Goal: Navigation & Orientation: Find specific page/section

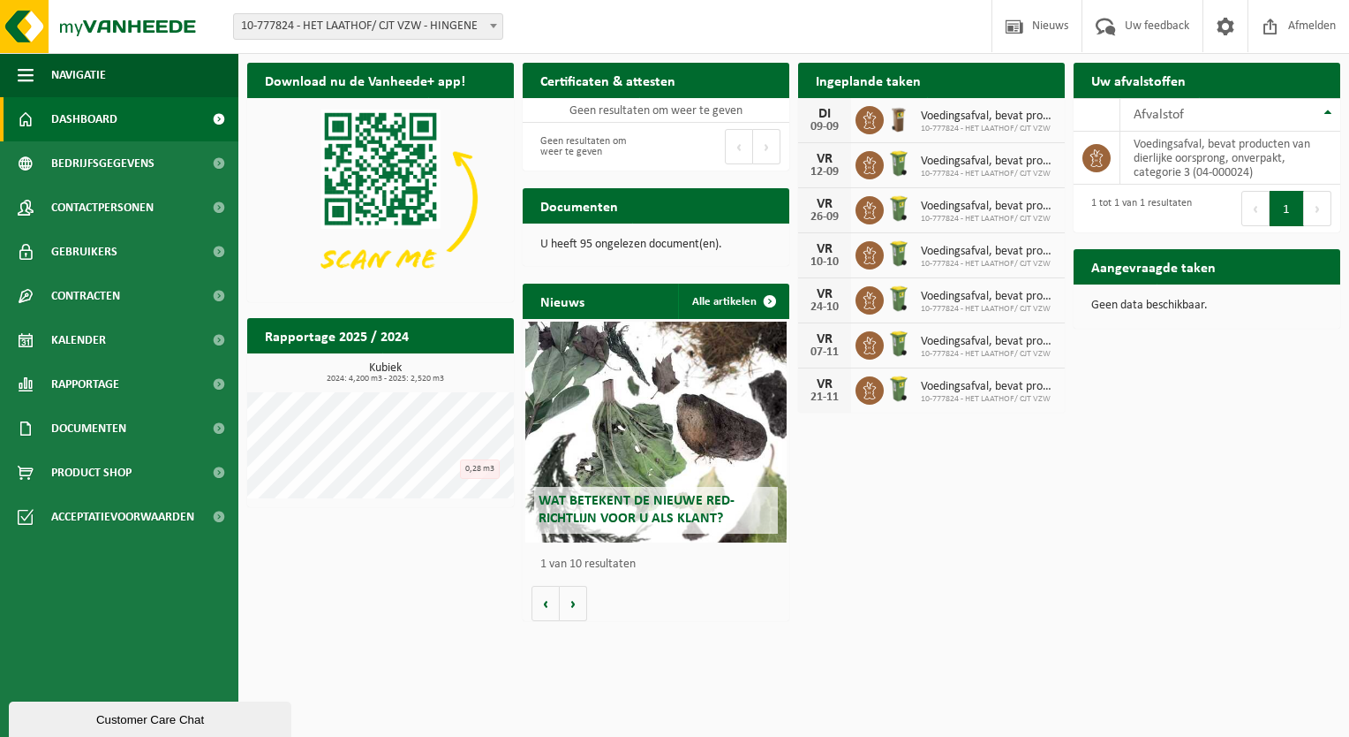
click at [839, 116] on div "DI" at bounding box center [824, 114] width 35 height 14
click at [108, 475] on span "Product Shop" at bounding box center [91, 472] width 80 height 44
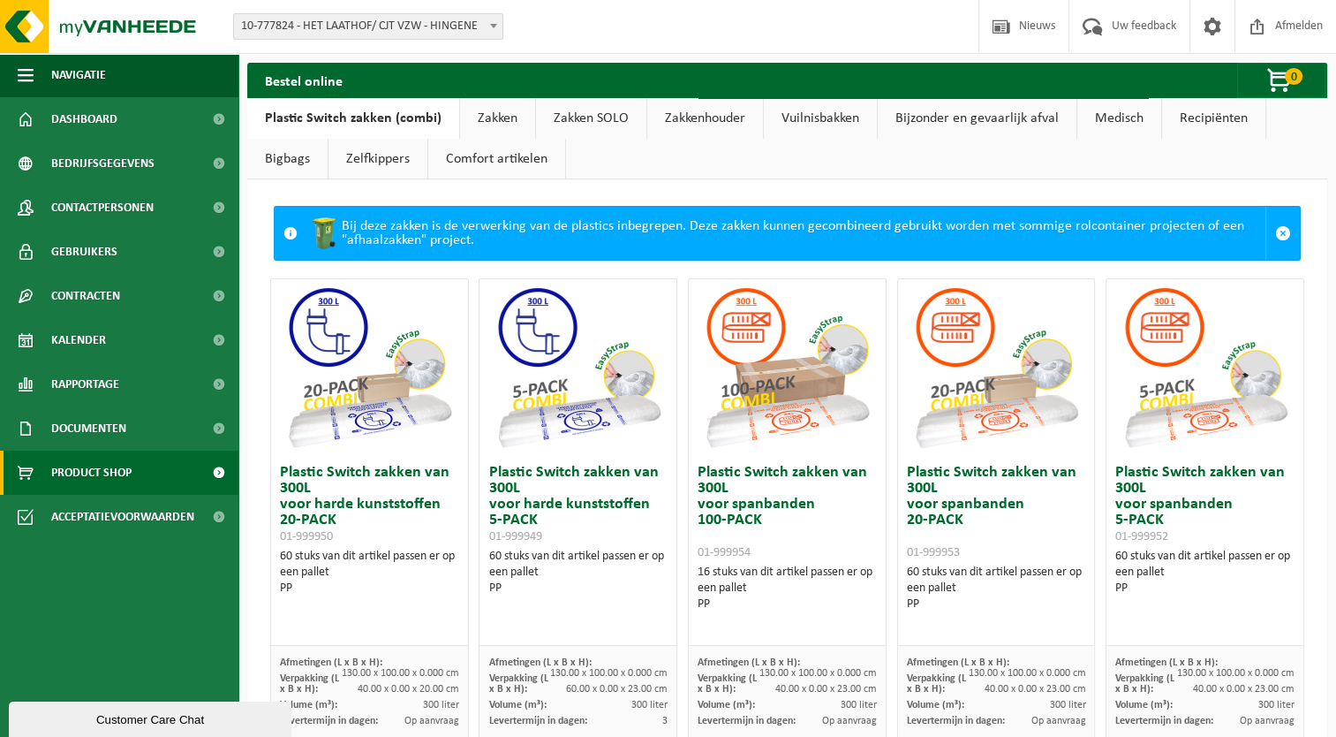
click at [794, 115] on link "Vuilnisbakken" at bounding box center [820, 118] width 113 height 41
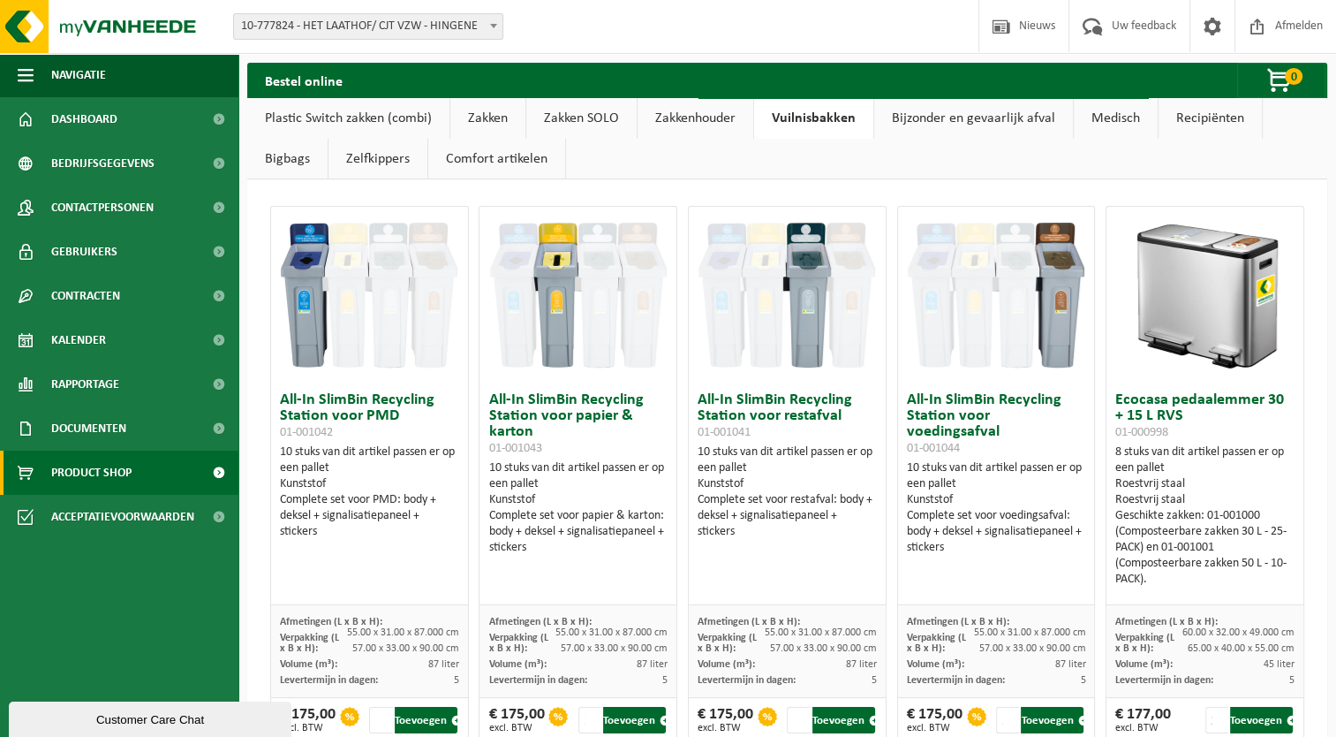
click at [483, 120] on link "Zakken" at bounding box center [487, 118] width 75 height 41
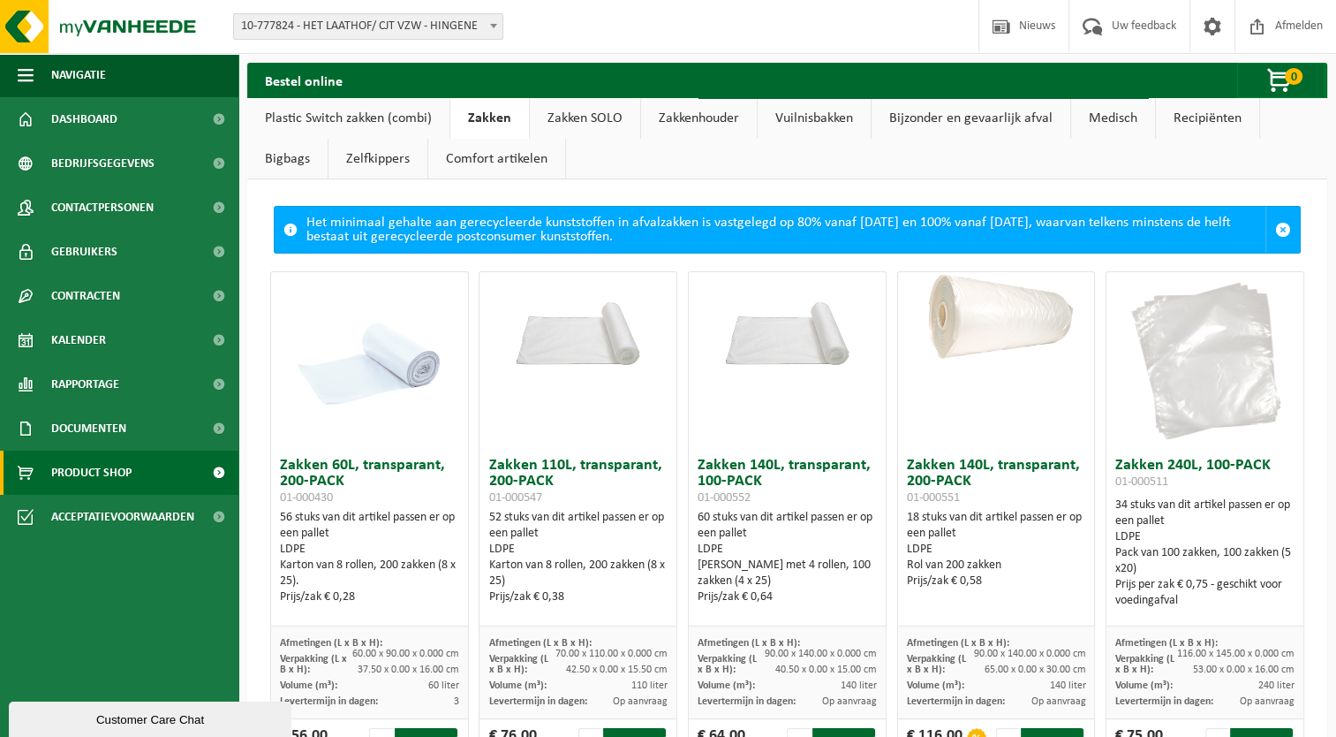
click at [574, 118] on link "Zakken SOLO" at bounding box center [585, 118] width 110 height 41
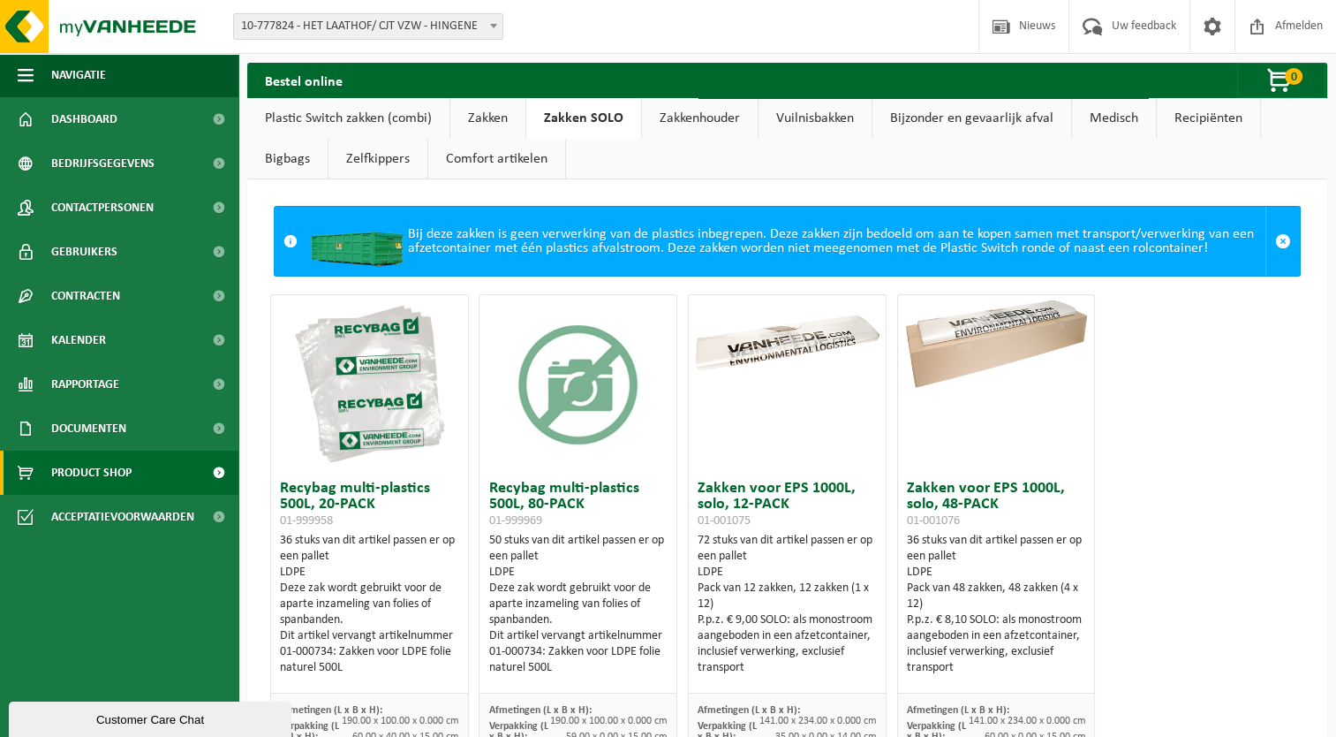
click at [502, 119] on link "Zakken" at bounding box center [487, 118] width 75 height 41
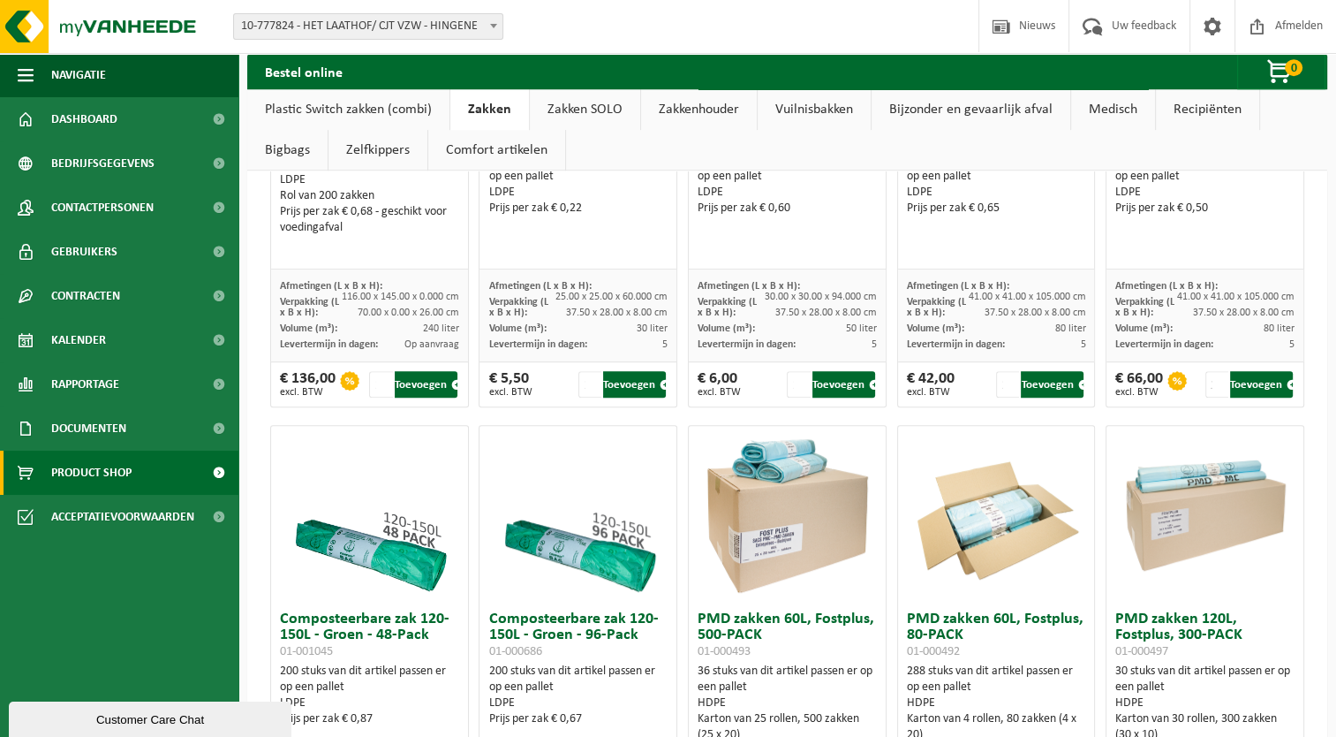
scroll to position [971, 0]
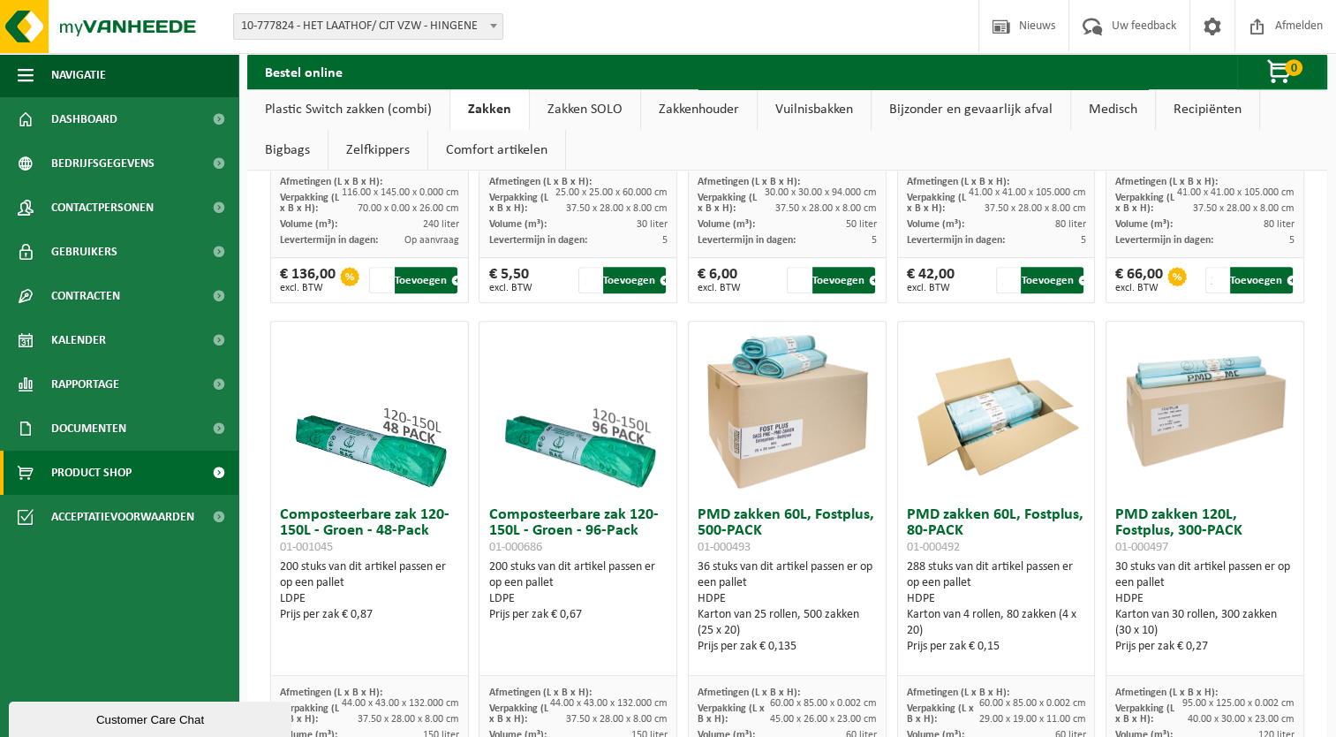
click at [369, 115] on link "Plastic Switch zakken (combi)" at bounding box center [348, 109] width 202 height 41
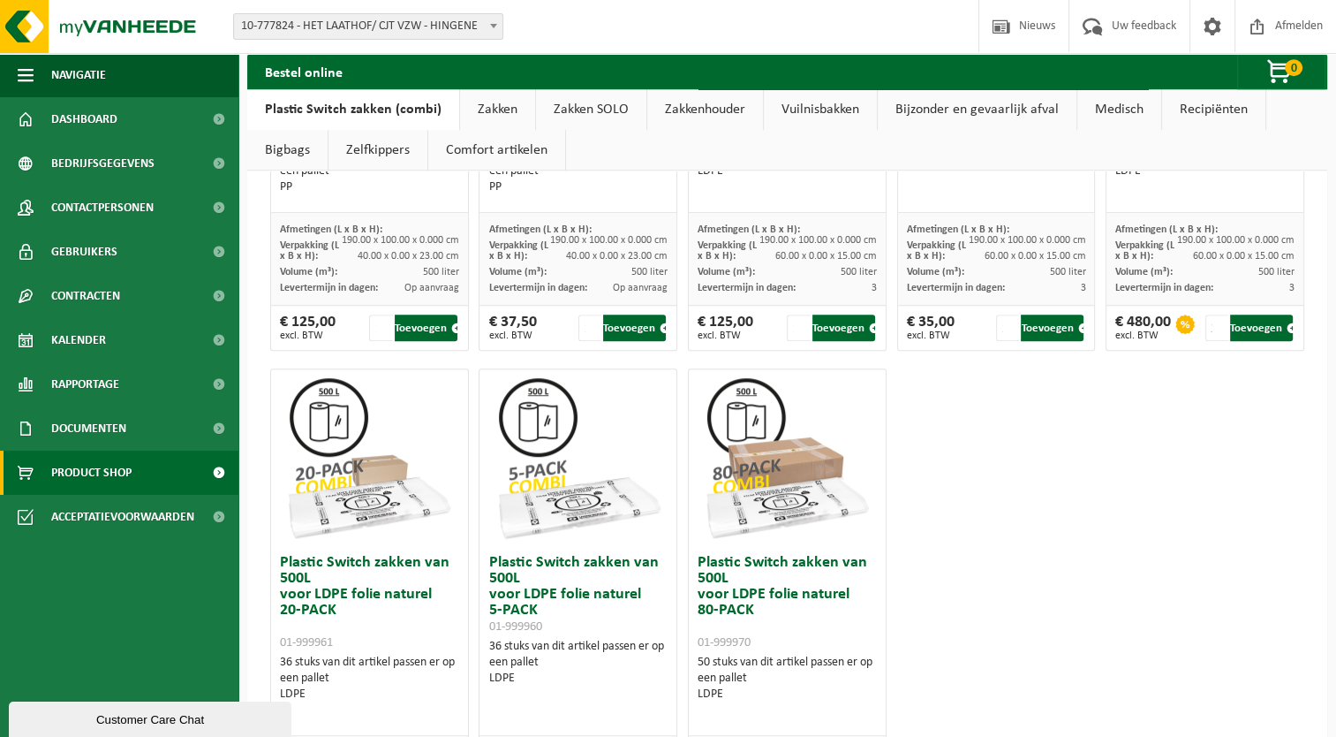
click at [501, 106] on link "Zakken" at bounding box center [497, 109] width 75 height 41
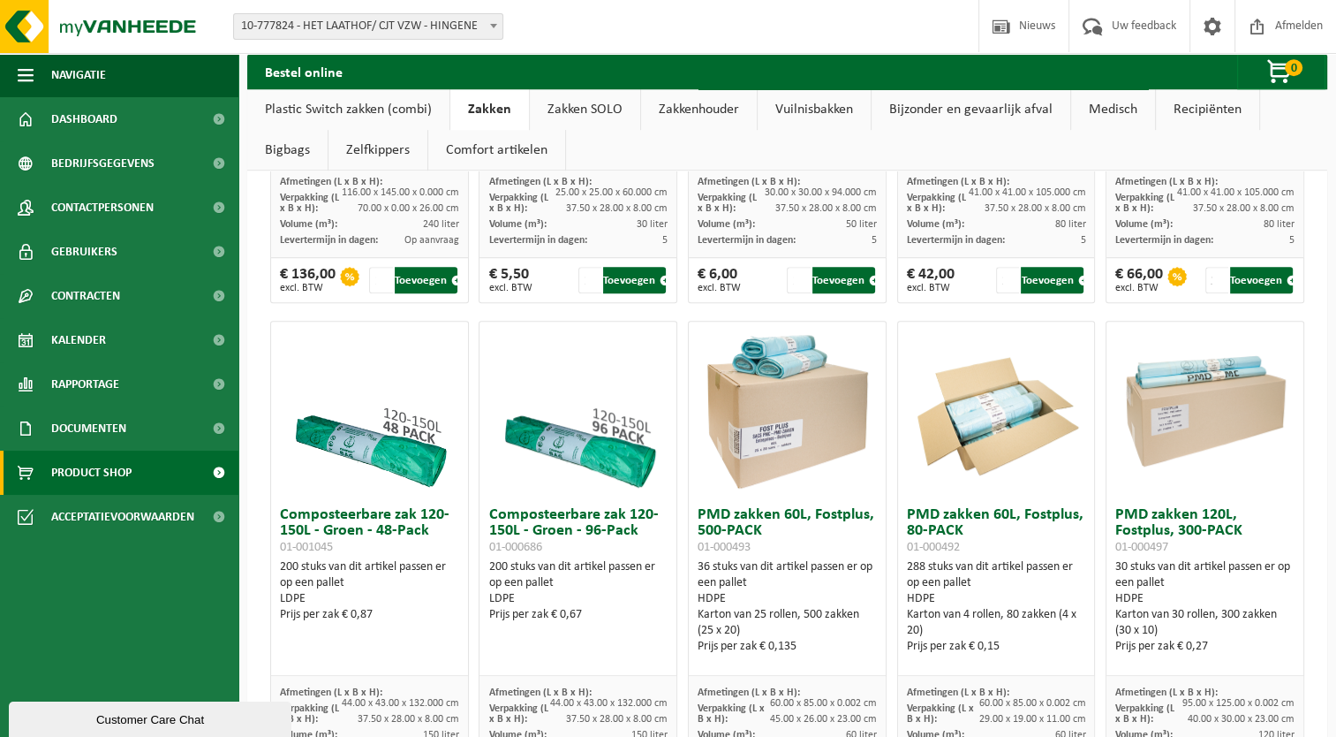
click at [563, 108] on link "Zakken SOLO" at bounding box center [585, 109] width 110 height 41
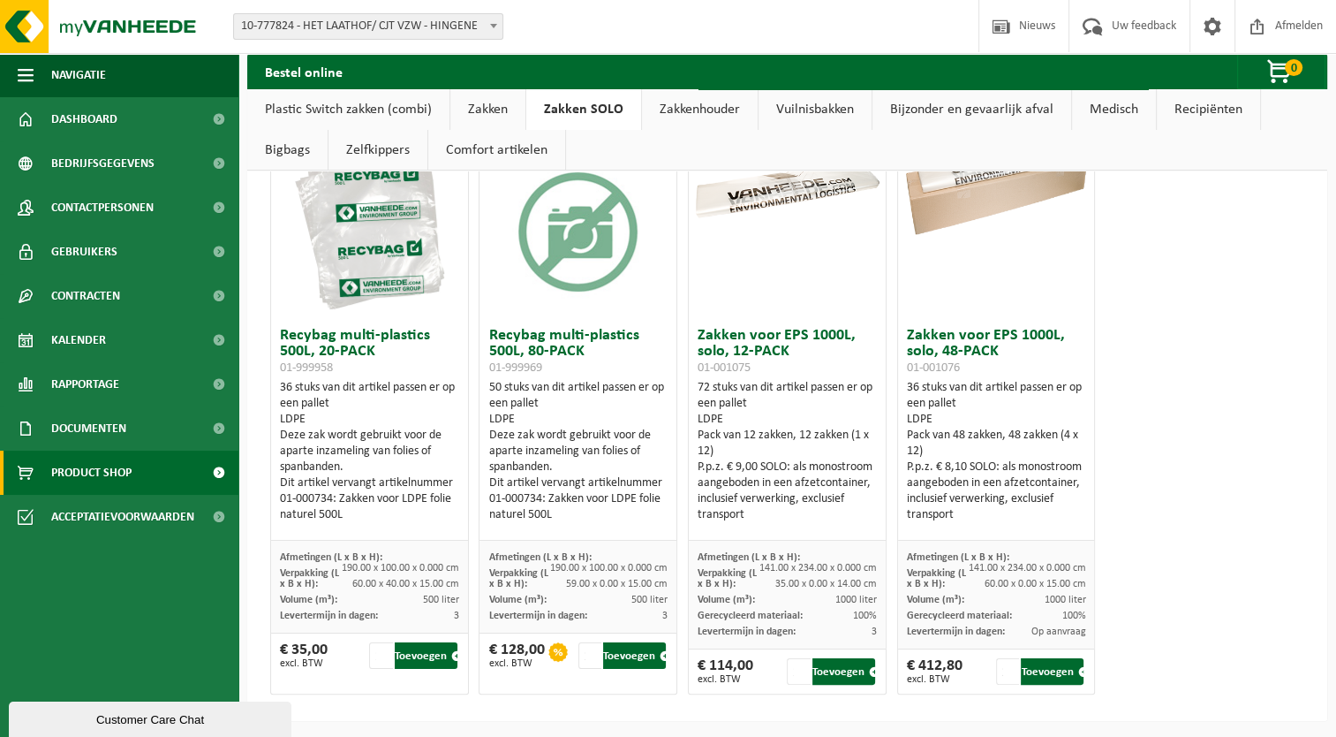
scroll to position [64, 0]
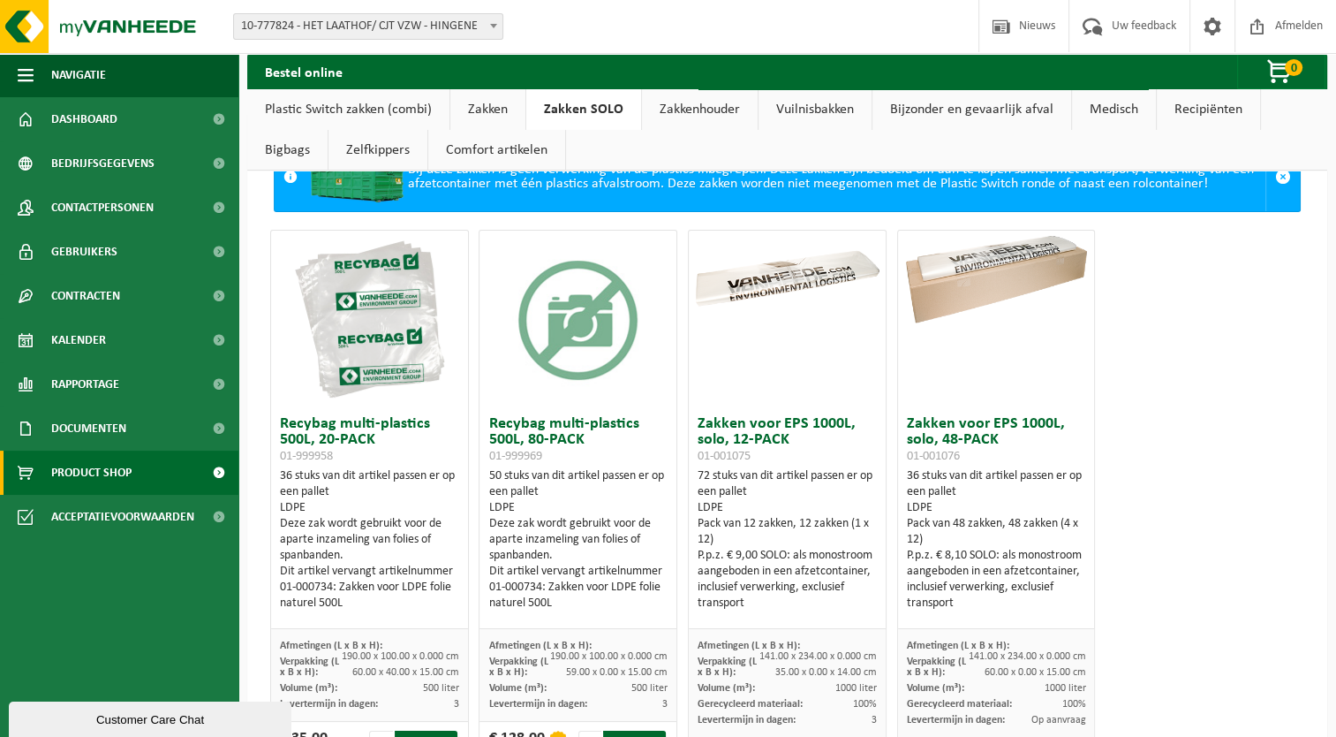
click at [671, 113] on link "Zakkenhouder" at bounding box center [700, 109] width 116 height 41
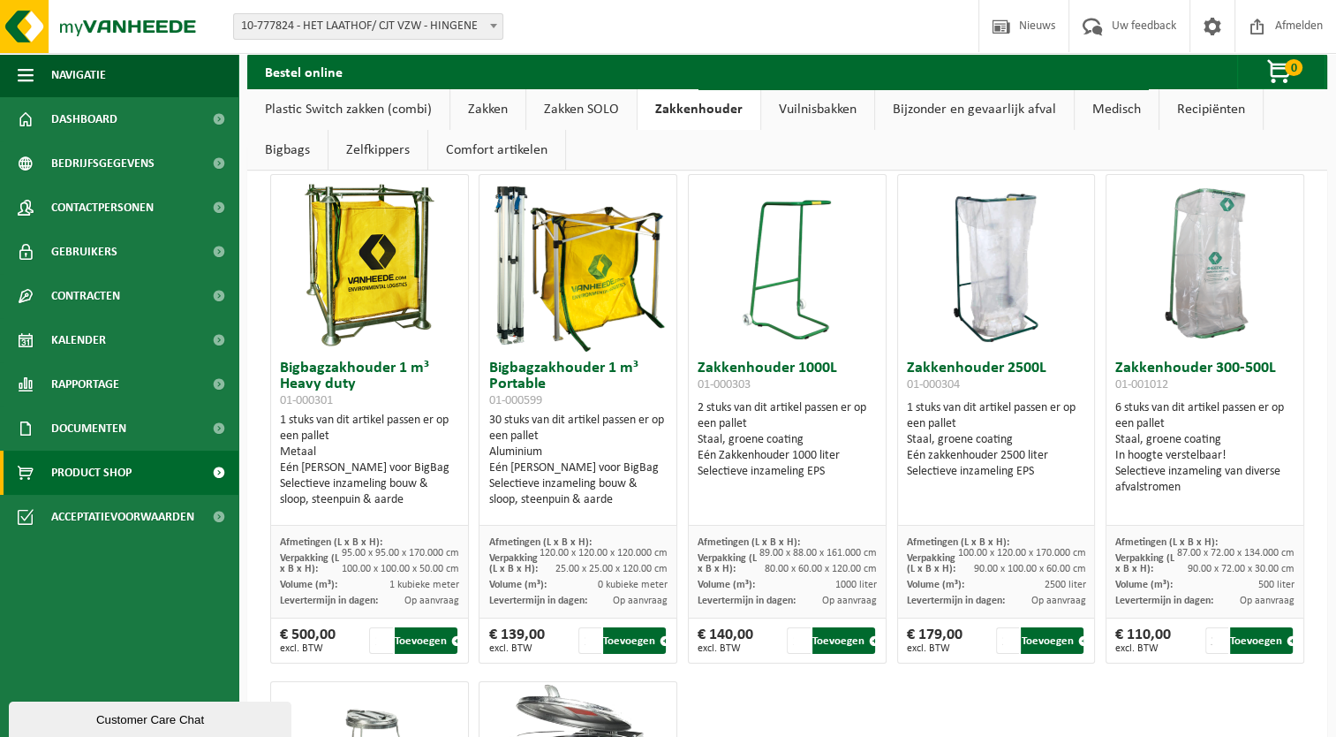
scroll to position [0, 0]
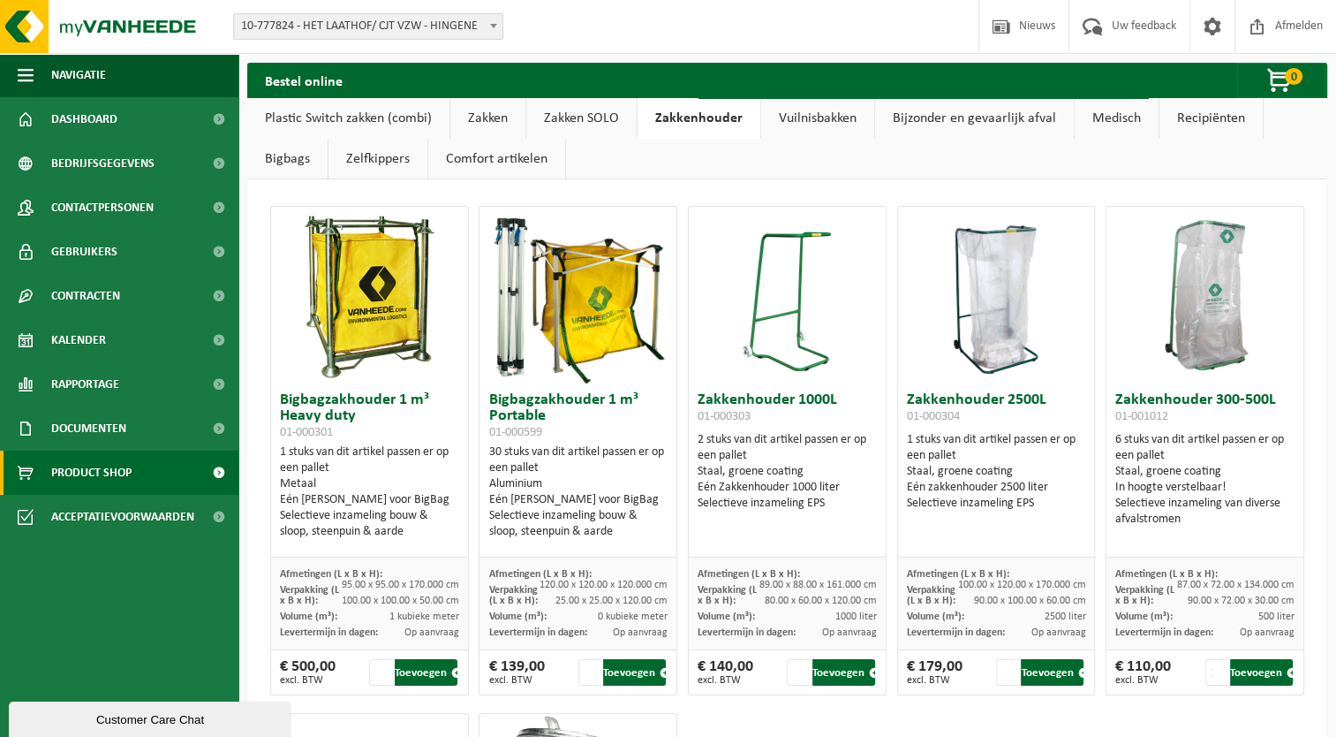
click at [795, 121] on link "Vuilnisbakken" at bounding box center [817, 118] width 113 height 41
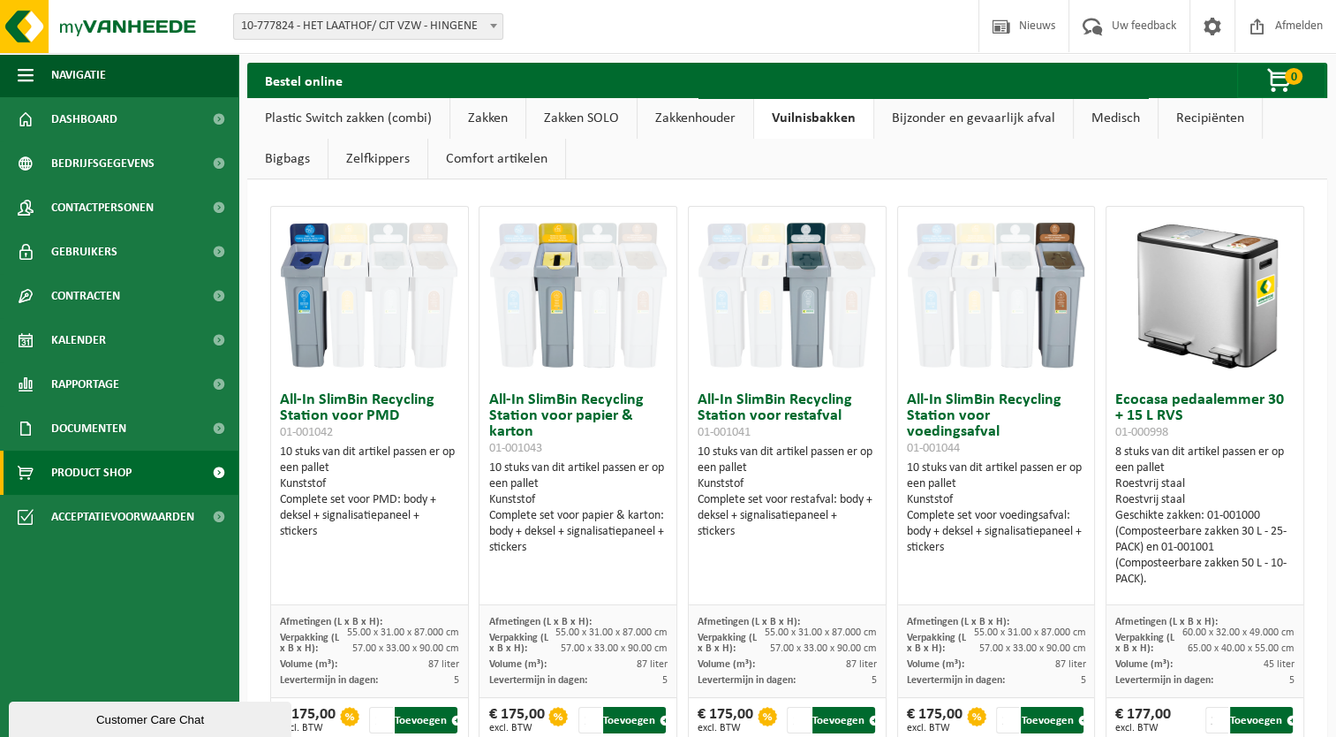
click at [935, 116] on link "Bijzonder en gevaarlijk afval" at bounding box center [973, 118] width 199 height 41
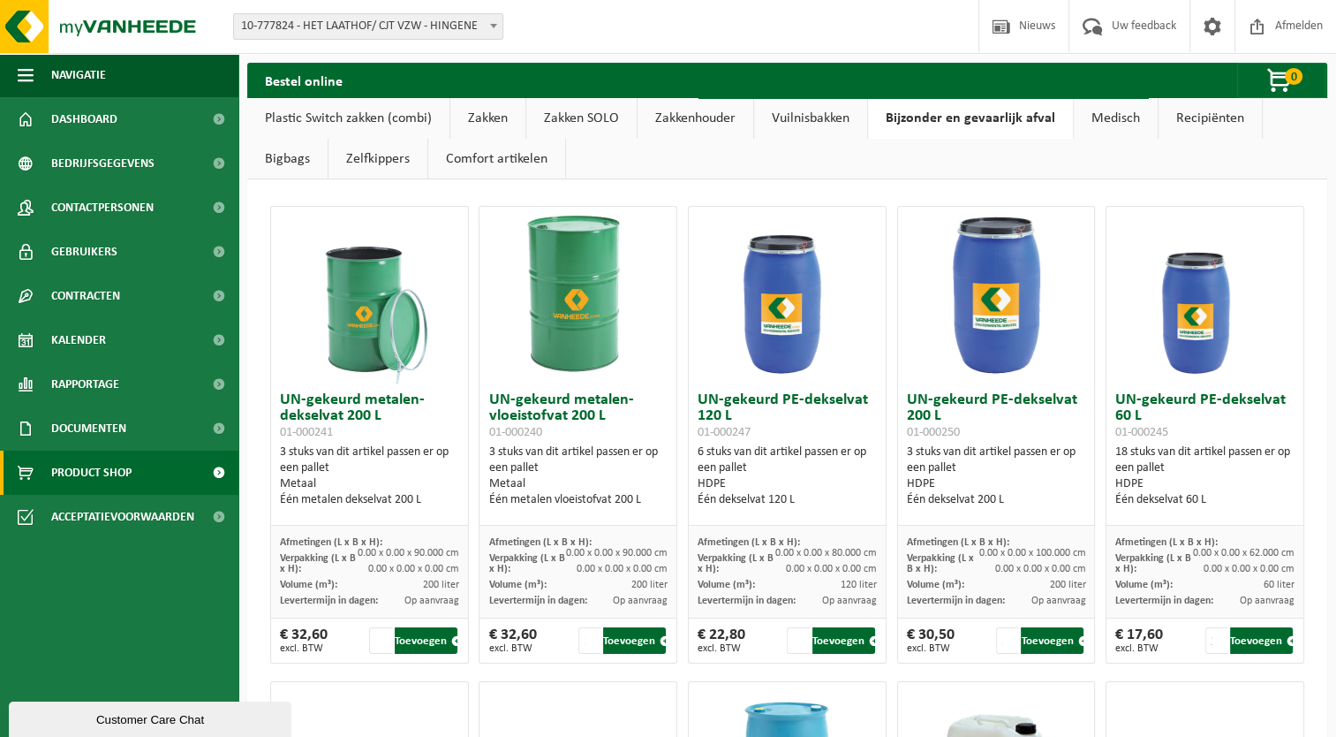
click at [1107, 114] on link "Medisch" at bounding box center [1116, 118] width 84 height 41
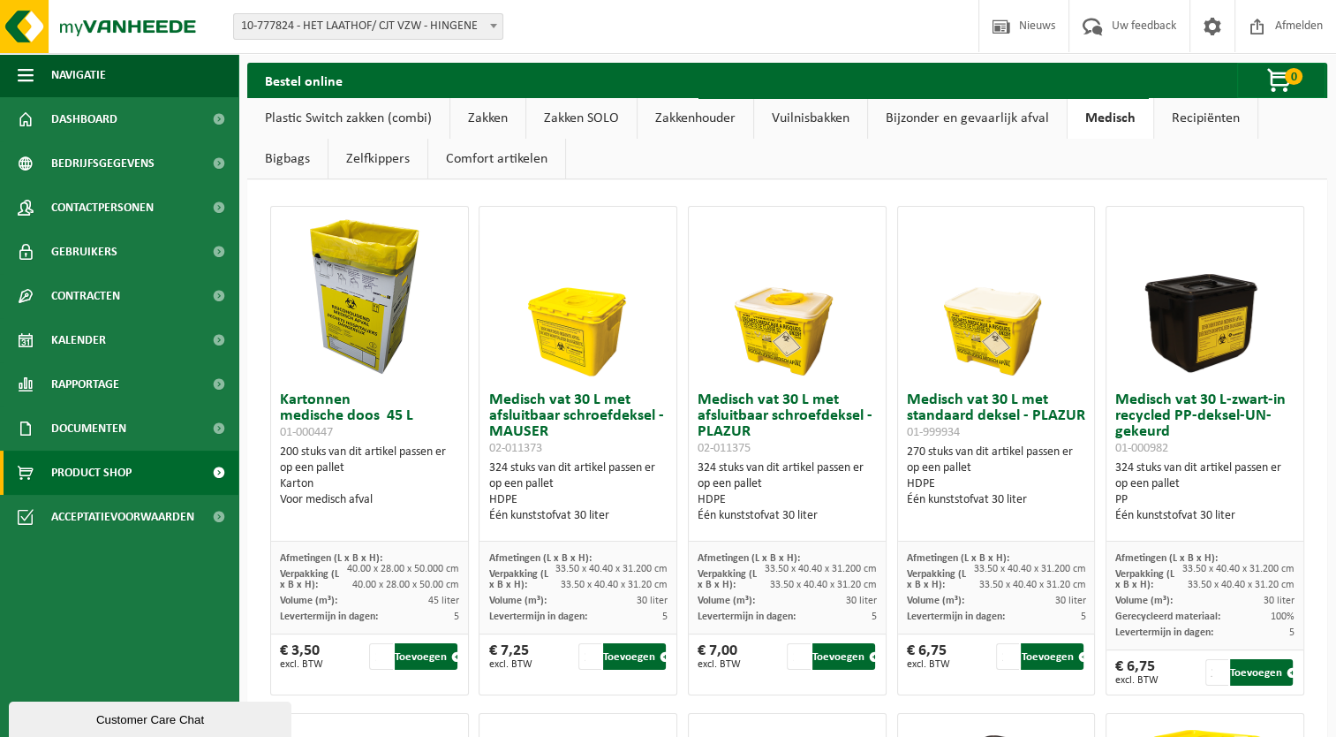
click at [1174, 109] on link "Recipiënten" at bounding box center [1205, 118] width 103 height 41
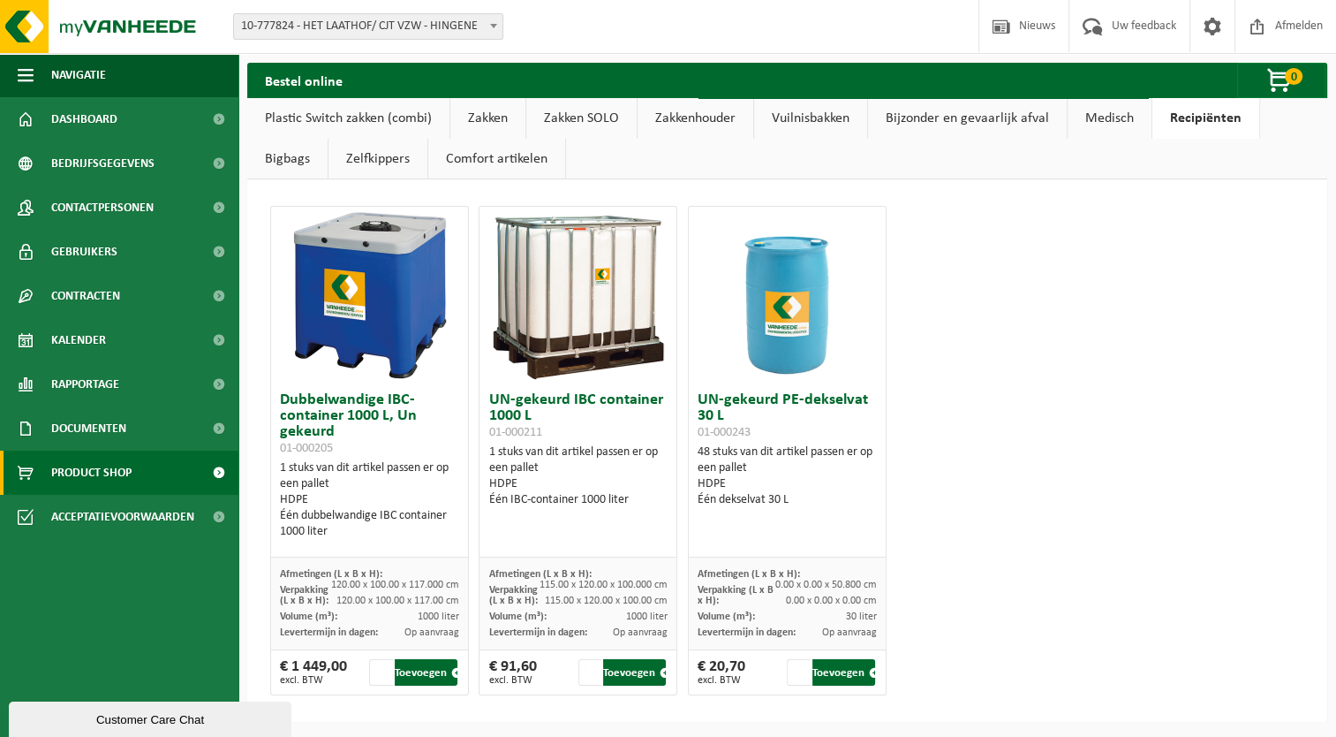
click at [287, 166] on link "Bigbags" at bounding box center [287, 159] width 80 height 41
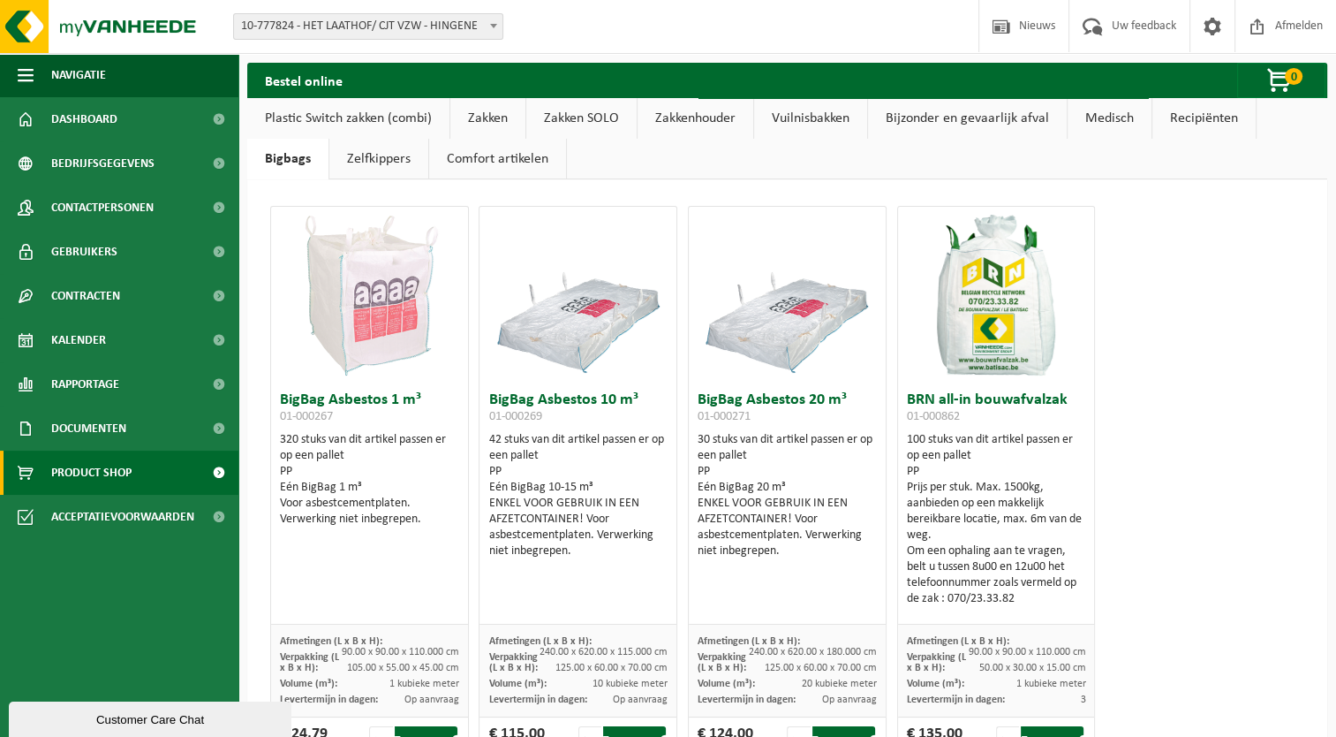
click at [351, 158] on link "Zelfkippers" at bounding box center [378, 159] width 99 height 41
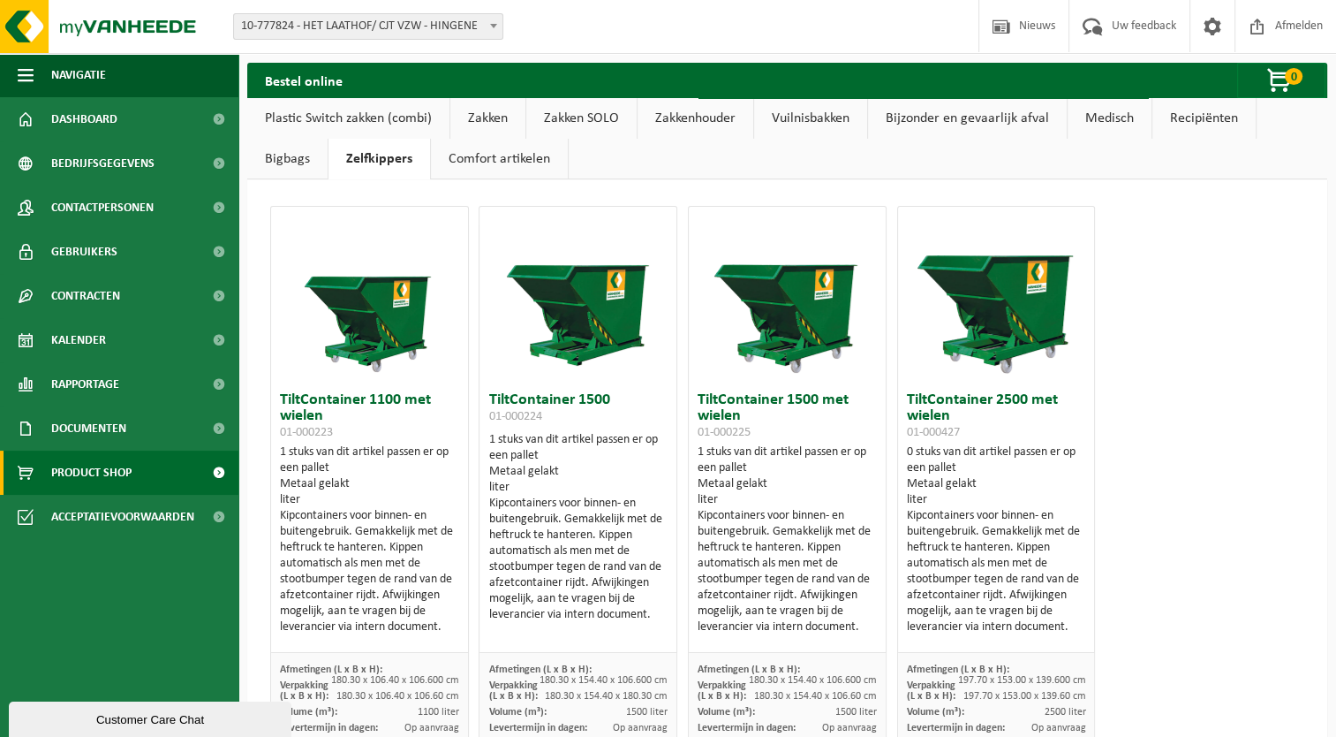
click at [477, 163] on link "Comfort artikelen" at bounding box center [499, 159] width 137 height 41
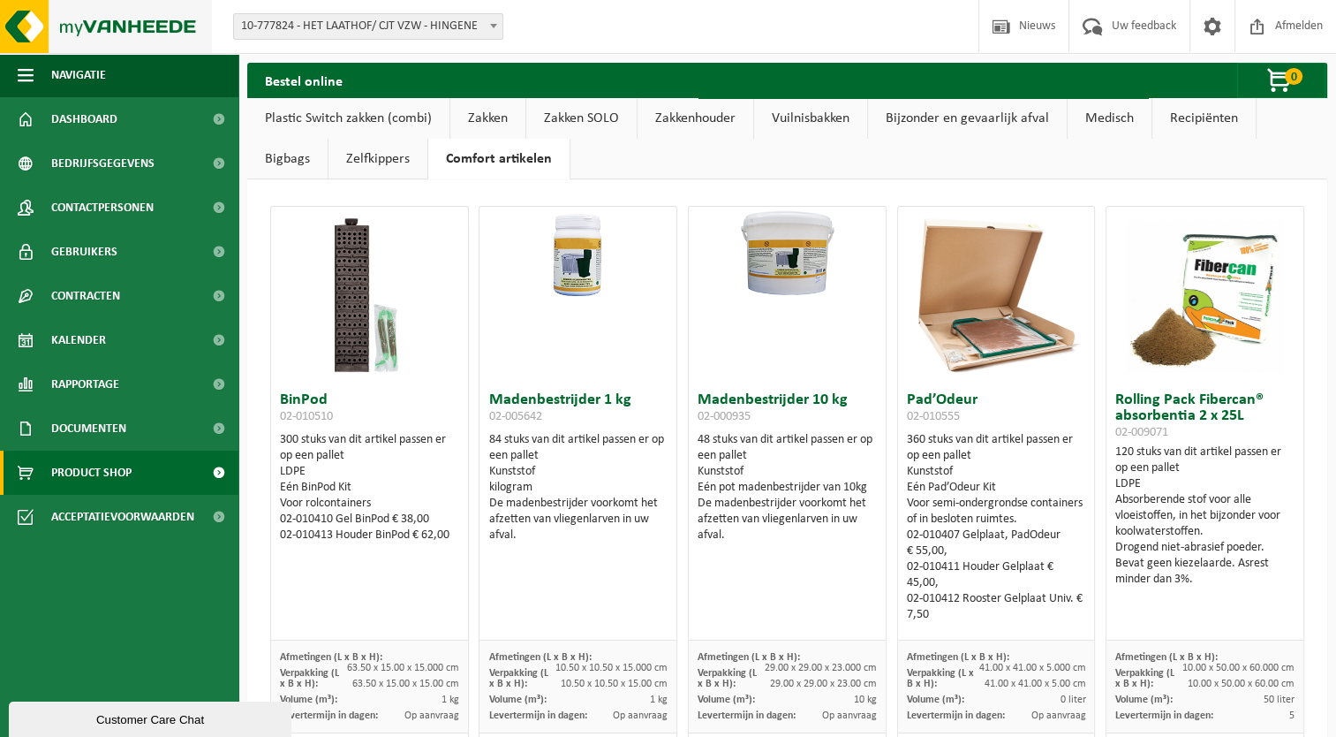
click at [62, 19] on img at bounding box center [106, 26] width 212 height 53
